Goal: Find specific page/section: Find specific page/section

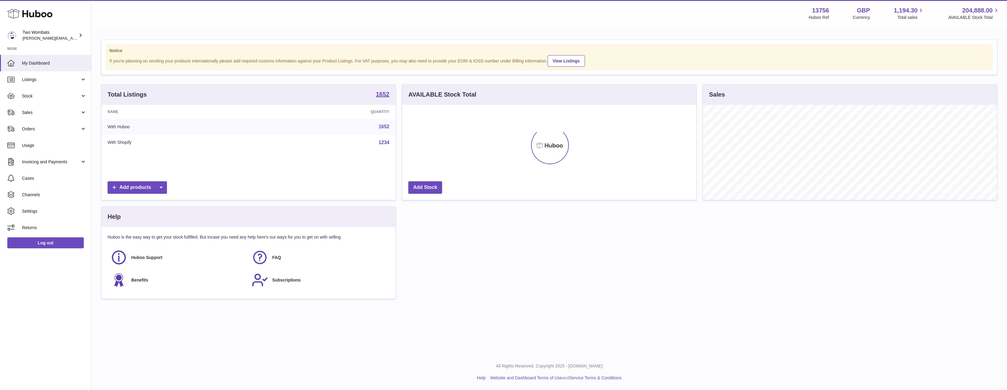
scroll to position [95, 294]
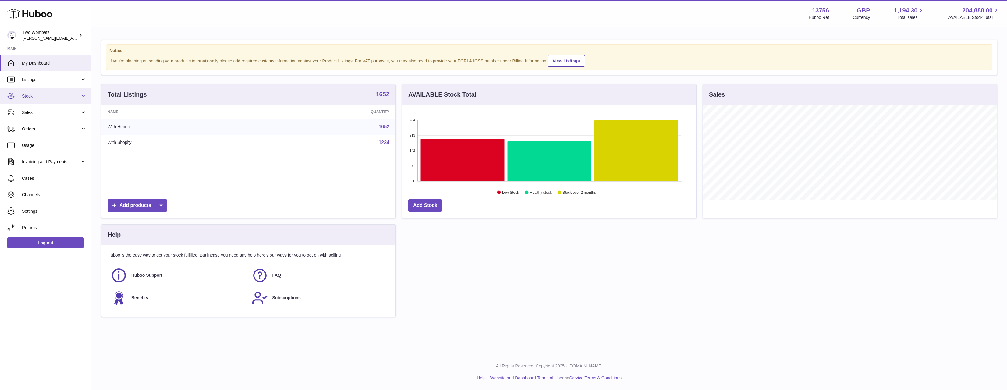
click at [58, 94] on span "Stock" at bounding box center [51, 96] width 58 height 6
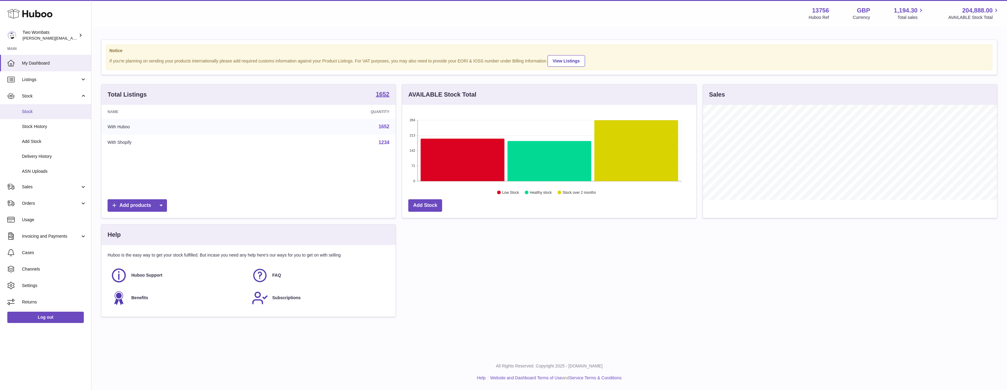
click at [57, 113] on span "Stock" at bounding box center [54, 112] width 65 height 6
click at [51, 77] on span "Listings" at bounding box center [51, 80] width 58 height 6
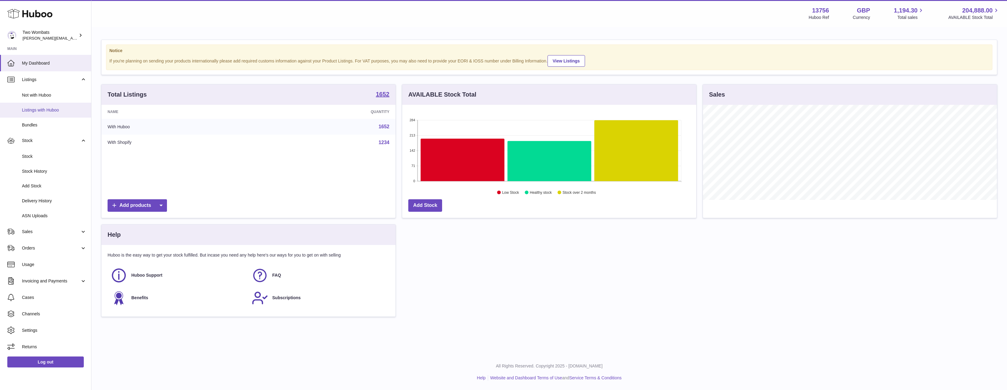
click at [43, 111] on span "Listings with Huboo" at bounding box center [54, 110] width 65 height 6
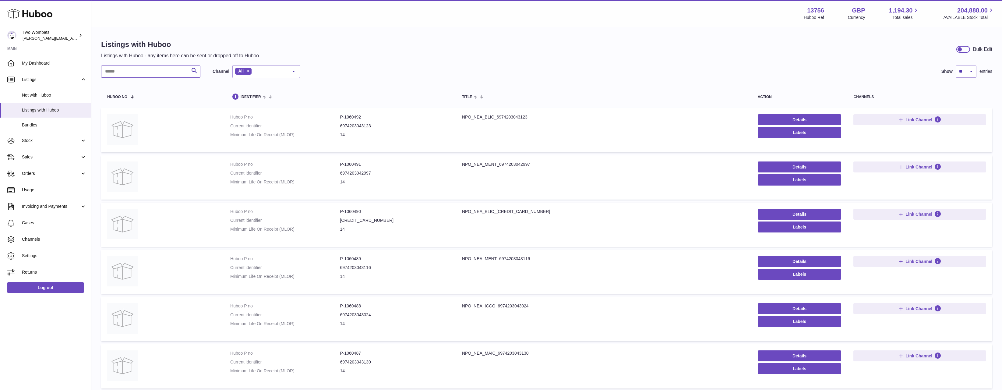
click at [146, 75] on input "text" at bounding box center [150, 71] width 99 height 12
type input "***"
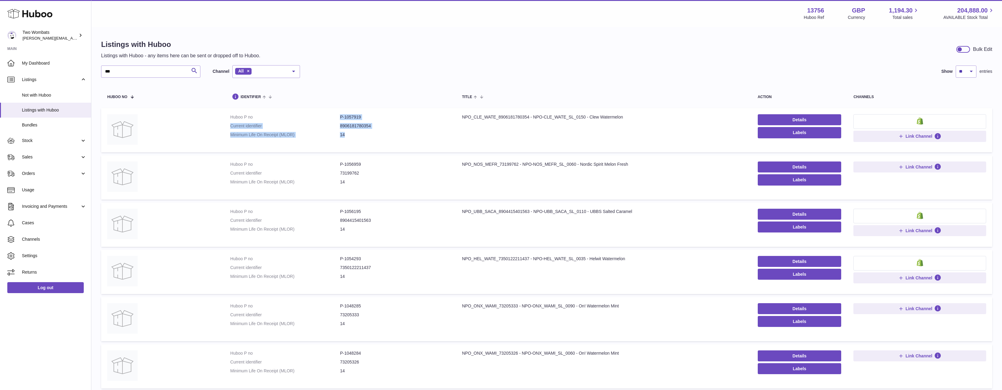
drag, startPoint x: 390, startPoint y: 134, endPoint x: 323, endPoint y: 113, distance: 69.8
click at [323, 113] on td "Huboo P no P-1057919 Current identifier 8906181780354 Minimum Life On Receipt (…" at bounding box center [340, 130] width 232 height 44
click at [402, 128] on dd "8906181780354" at bounding box center [395, 126] width 110 height 6
